Goal: Task Accomplishment & Management: Use online tool/utility

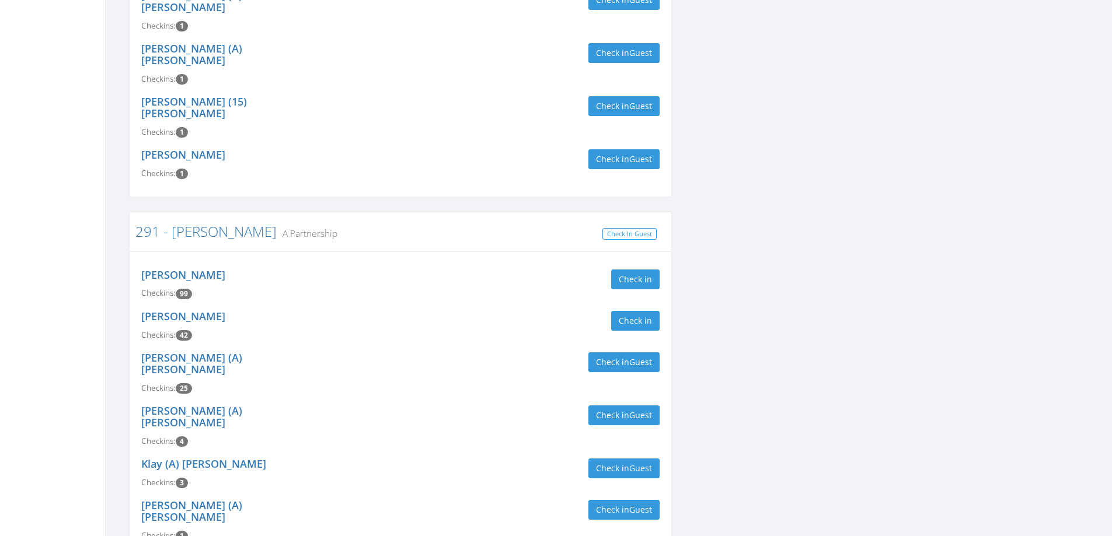
scroll to position [584, 0]
type input "[PERSON_NAME]"
click at [638, 269] on button "Check in" at bounding box center [635, 279] width 48 height 20
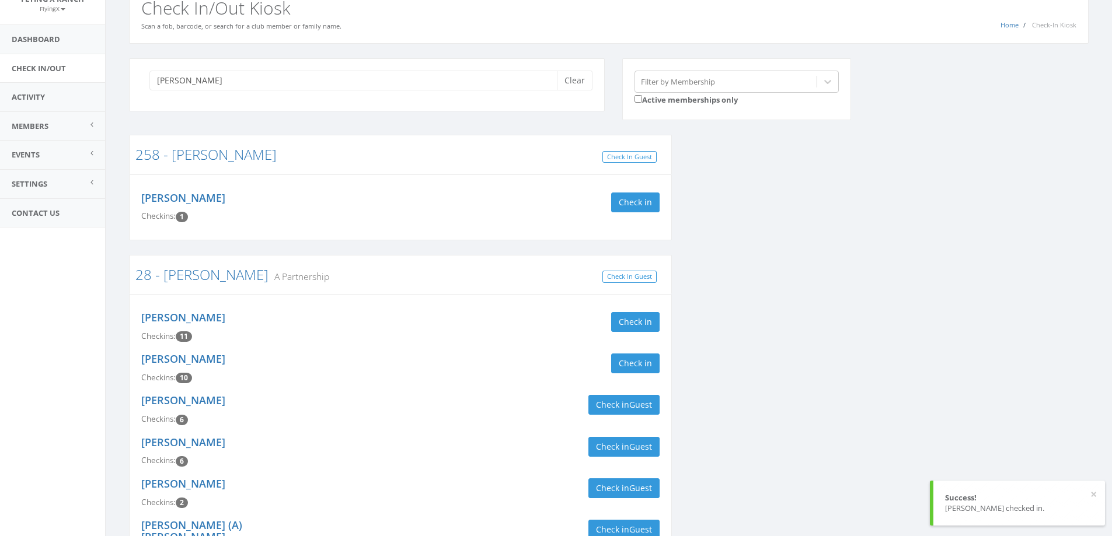
scroll to position [0, 0]
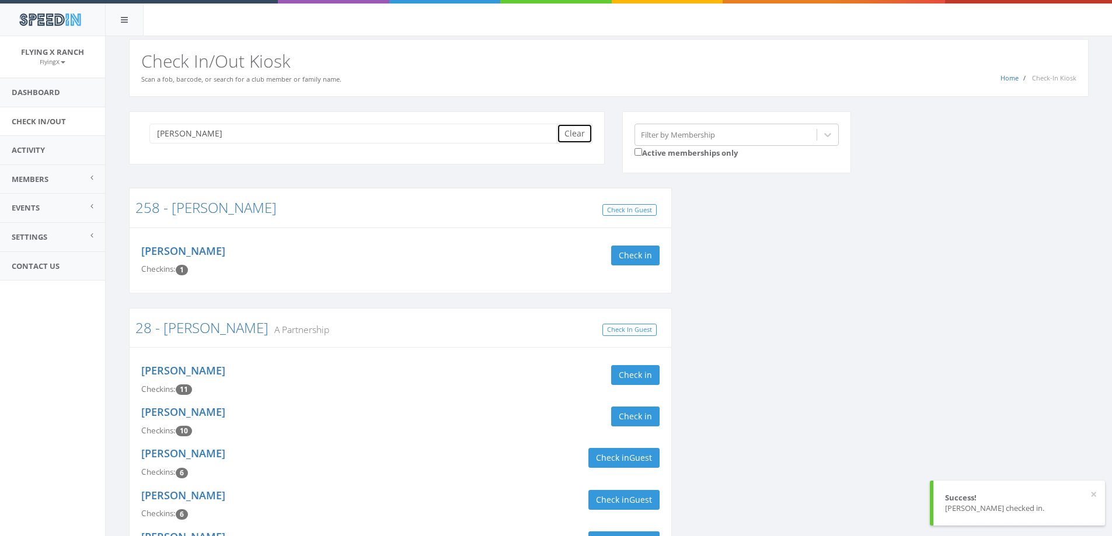
click at [573, 132] on button "Clear" at bounding box center [575, 134] width 36 height 20
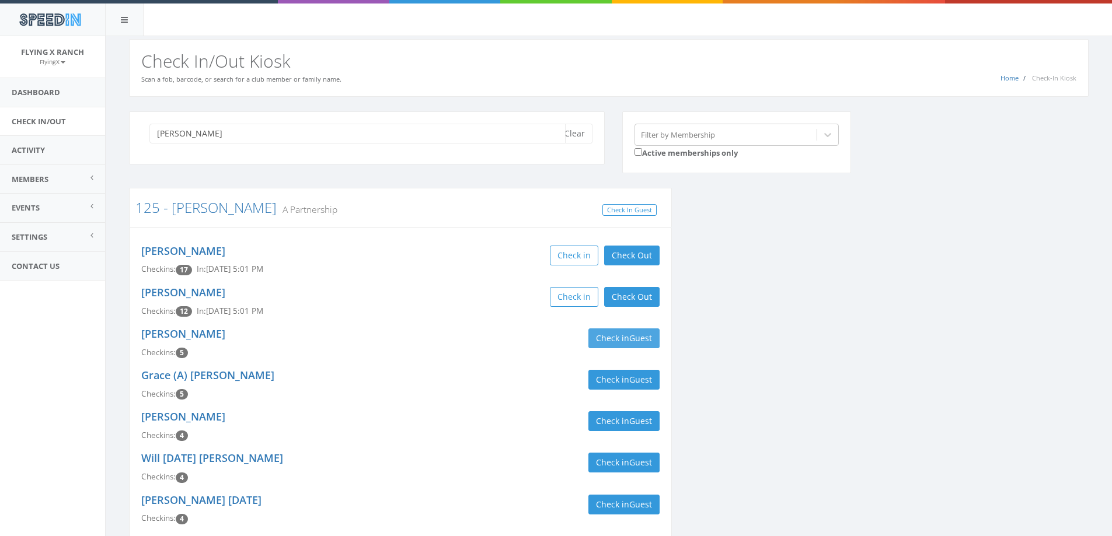
type input "[PERSON_NAME]"
click at [607, 341] on button "Check in Guest" at bounding box center [623, 339] width 71 height 20
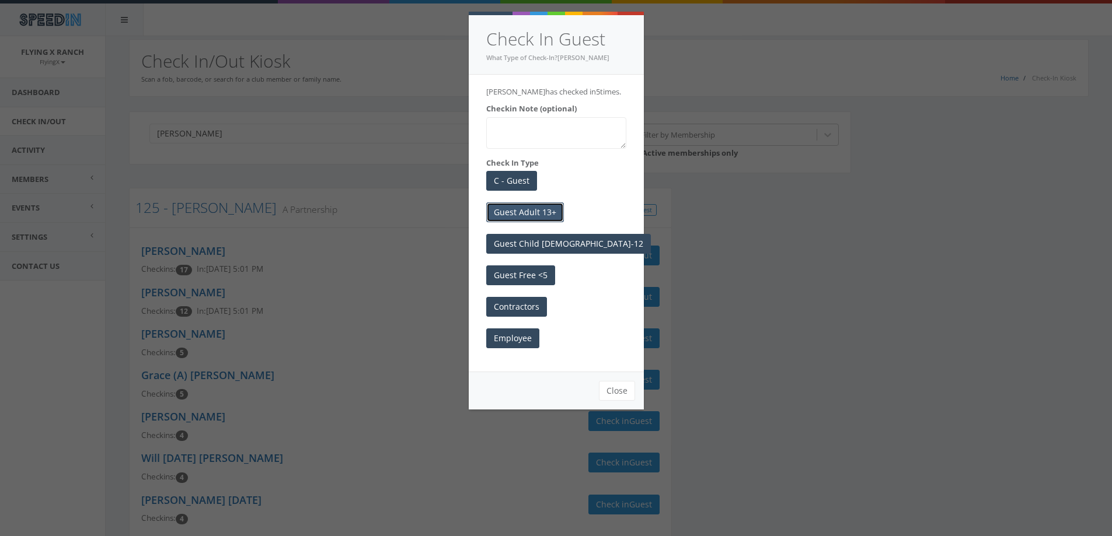
click at [555, 217] on button "Guest Adult 13+" at bounding box center [525, 213] width 78 height 20
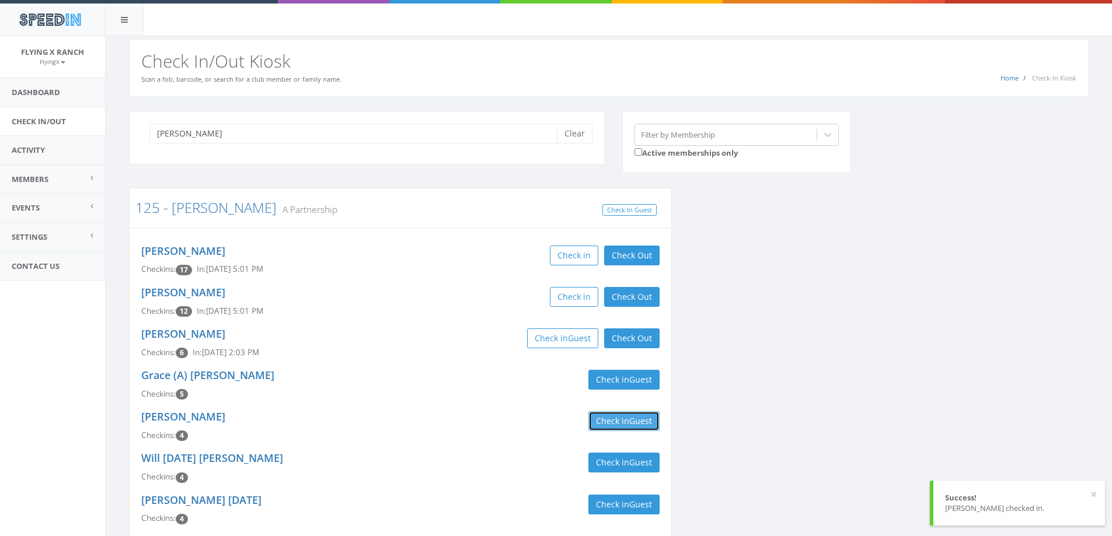
click at [592, 419] on button "Check in Guest" at bounding box center [623, 421] width 71 height 20
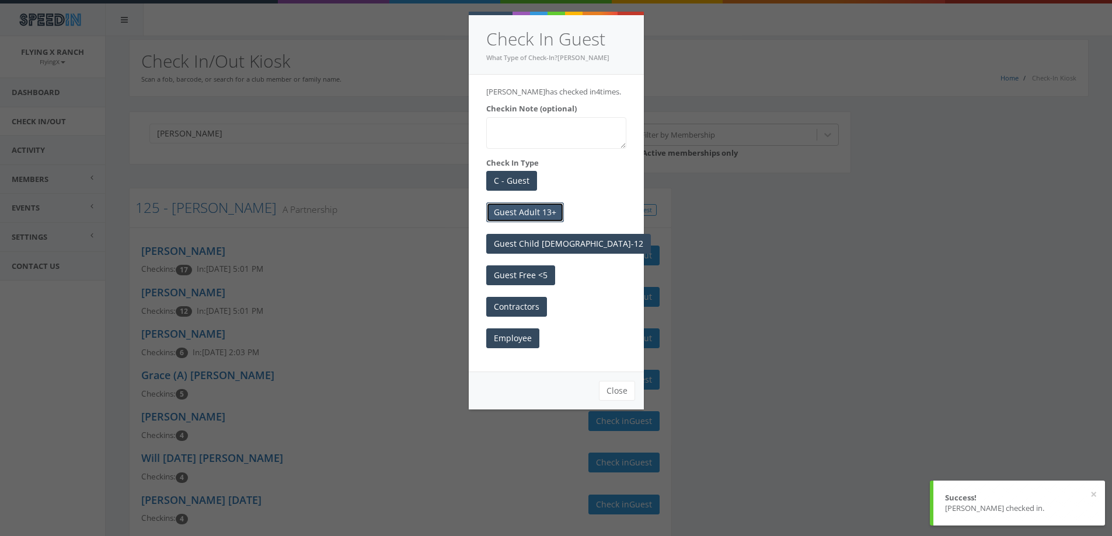
click at [537, 209] on button "Guest Adult 13+" at bounding box center [525, 213] width 78 height 20
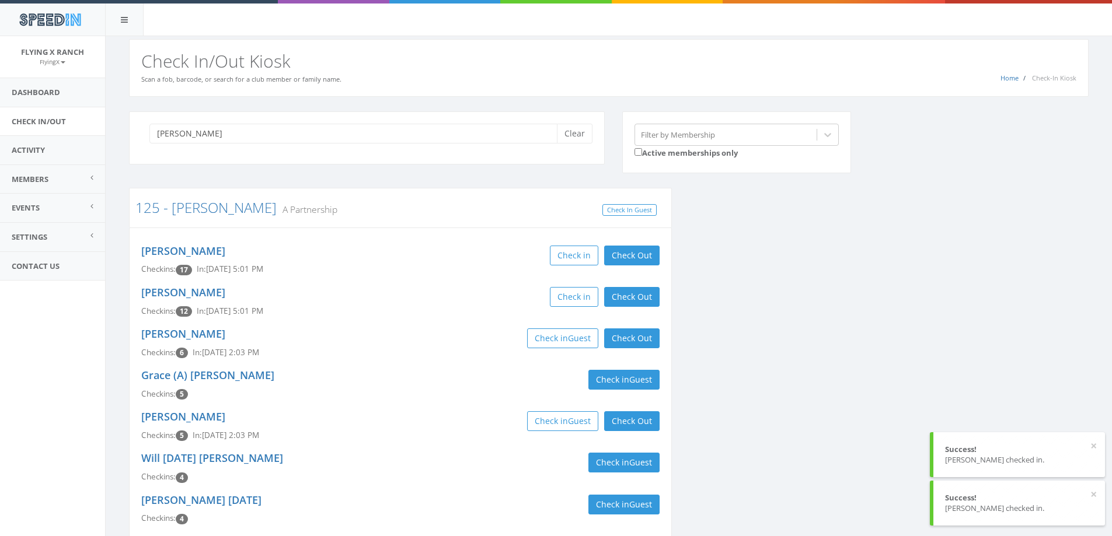
click at [574, 122] on div "[PERSON_NAME] Clear" at bounding box center [367, 137] width 476 height 53
click at [575, 142] on button "Clear" at bounding box center [575, 134] width 36 height 20
